Goal: Check status: Check status

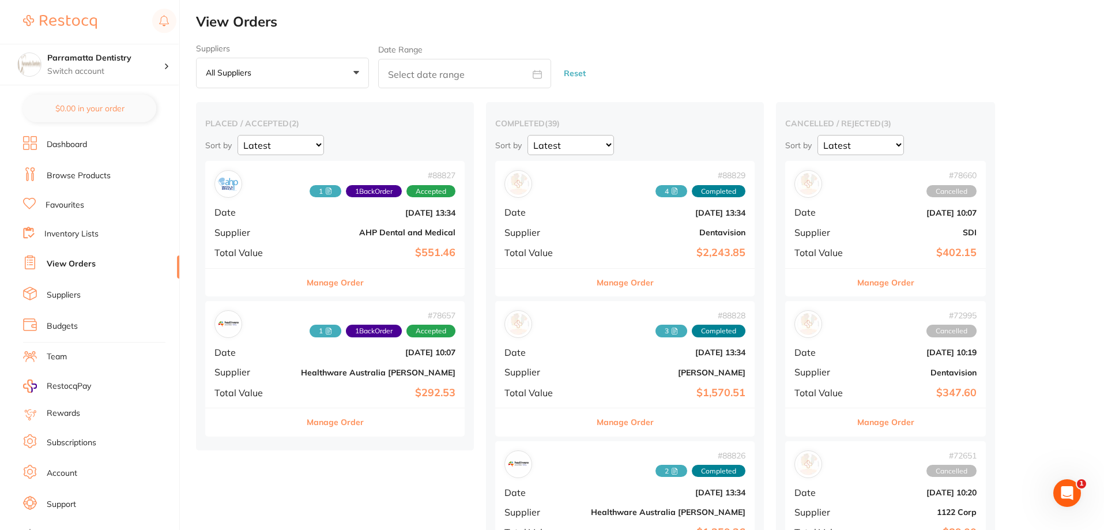
click at [330, 379] on div "# 78657 1 1 Back Order Accepted Date [DATE] 10:07 Supplier Healthware [GEOGRAPH…" at bounding box center [334, 354] width 259 height 107
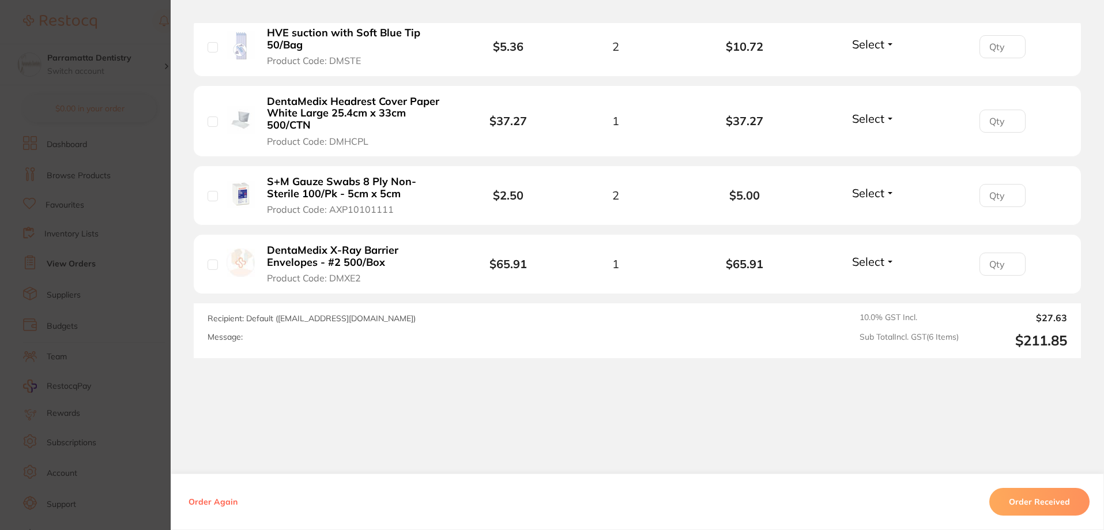
scroll to position [503, 0]
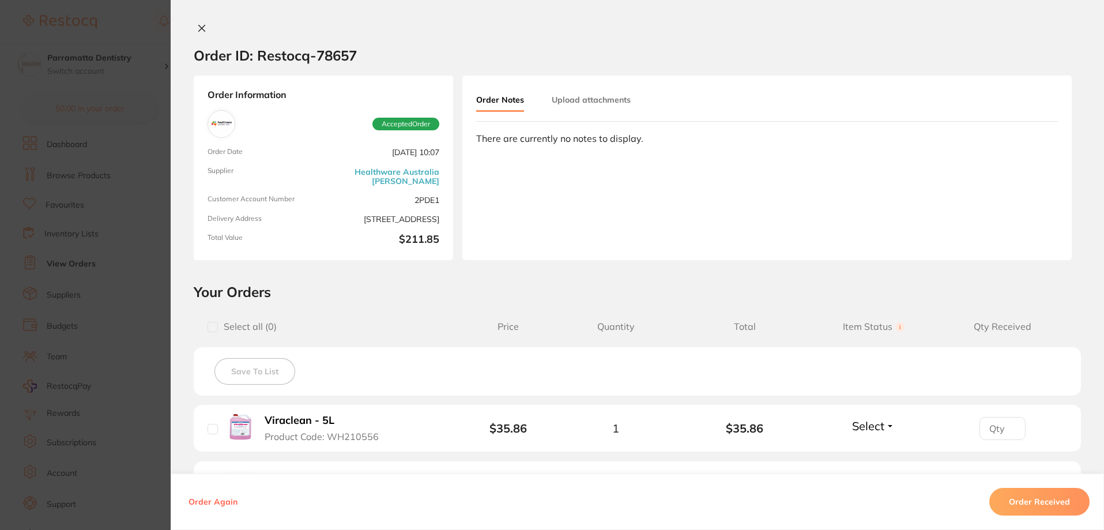
click at [592, 100] on button "Upload attachments" at bounding box center [591, 99] width 79 height 21
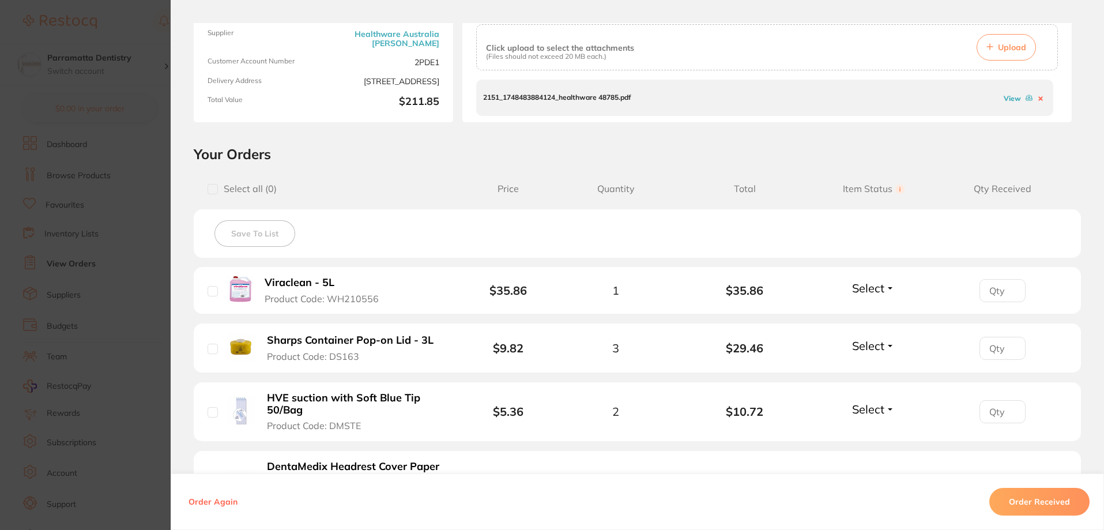
scroll to position [173, 0]
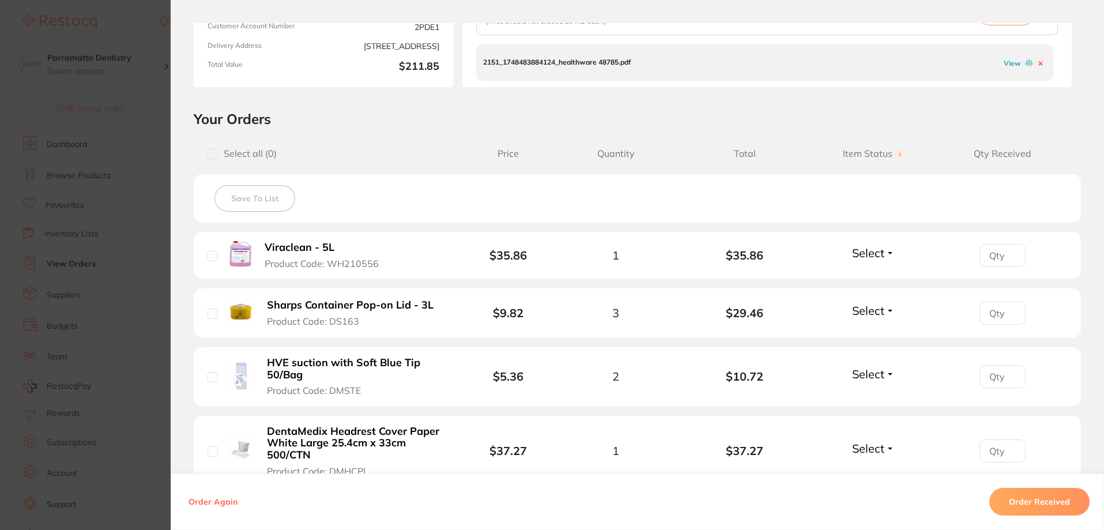
click at [1018, 497] on button "Order Received" at bounding box center [1039, 502] width 100 height 28
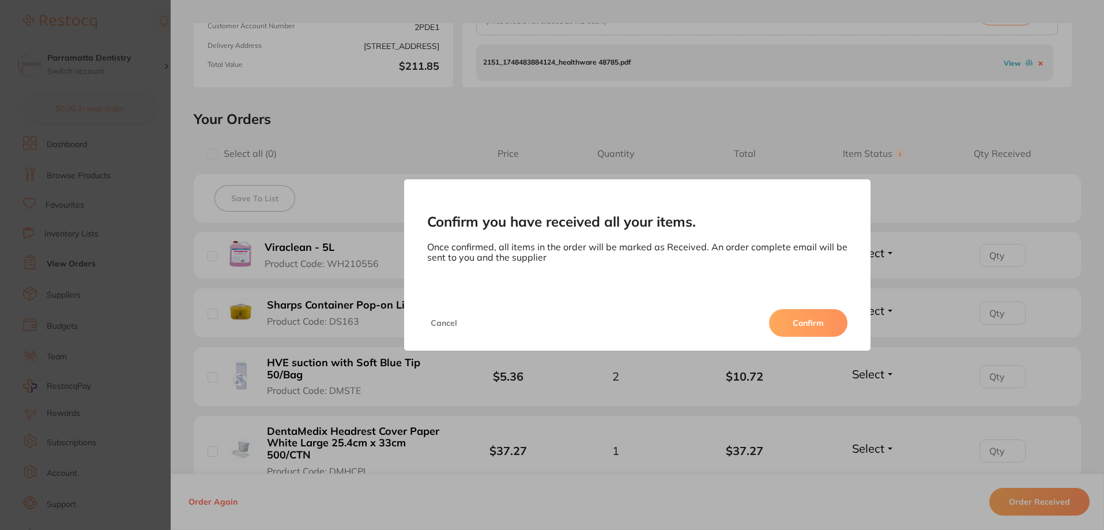
click at [812, 325] on button "Confirm" at bounding box center [808, 323] width 78 height 28
